Goal: Navigation & Orientation: Find specific page/section

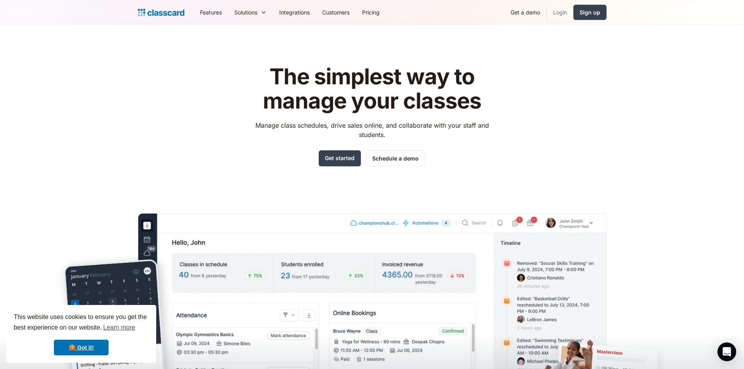
click at [557, 11] on link "Login" at bounding box center [560, 13] width 27 height 18
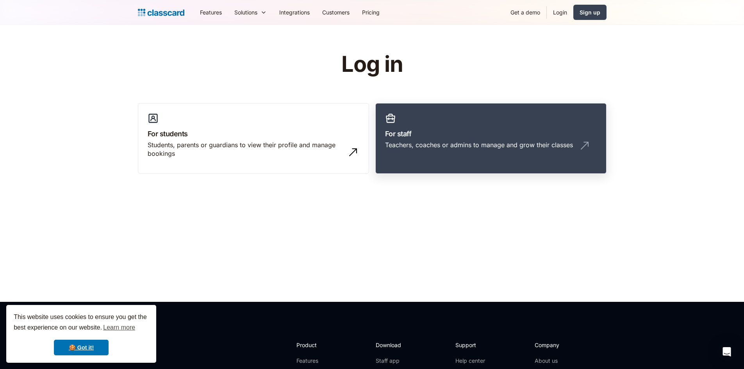
click at [427, 138] on h3 "For staff" at bounding box center [491, 134] width 212 height 11
